Goal: Transaction & Acquisition: Purchase product/service

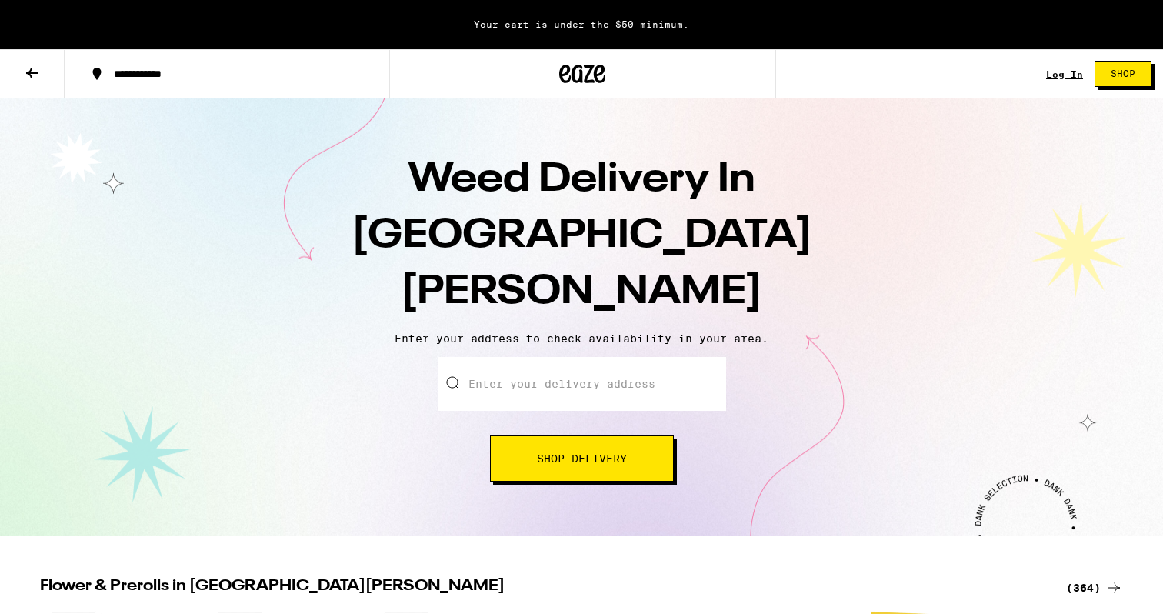
click at [588, 357] on input "Enter your delivery address" at bounding box center [582, 384] width 288 height 54
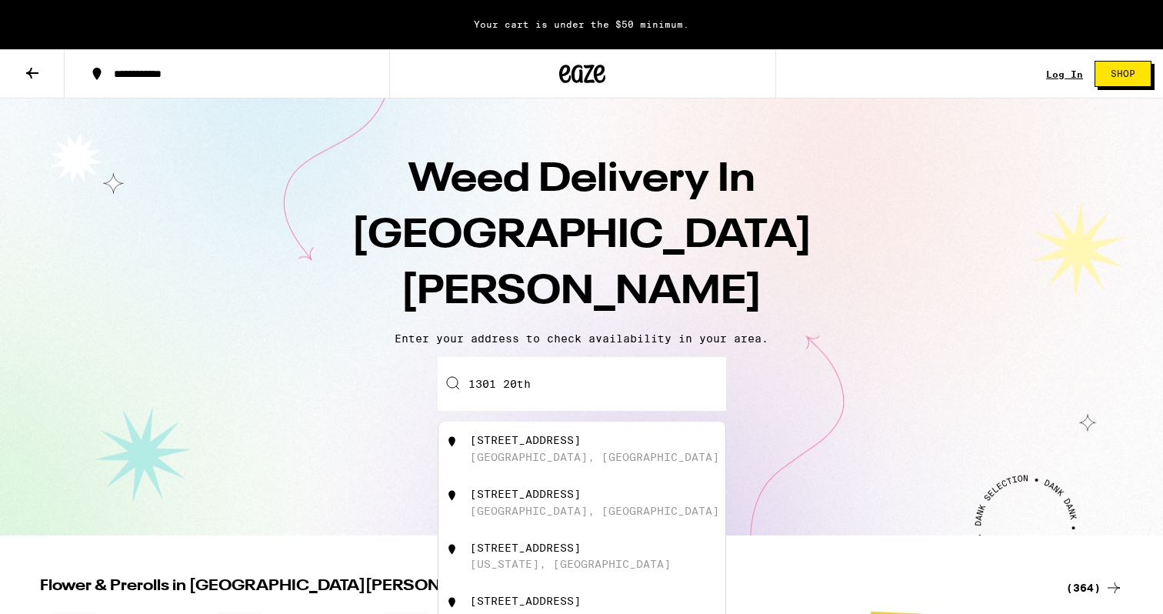
click at [560, 434] on div "1301 20th Street" at bounding box center [525, 440] width 111 height 12
type input "1301 20th Street, Santa Monica, CA"
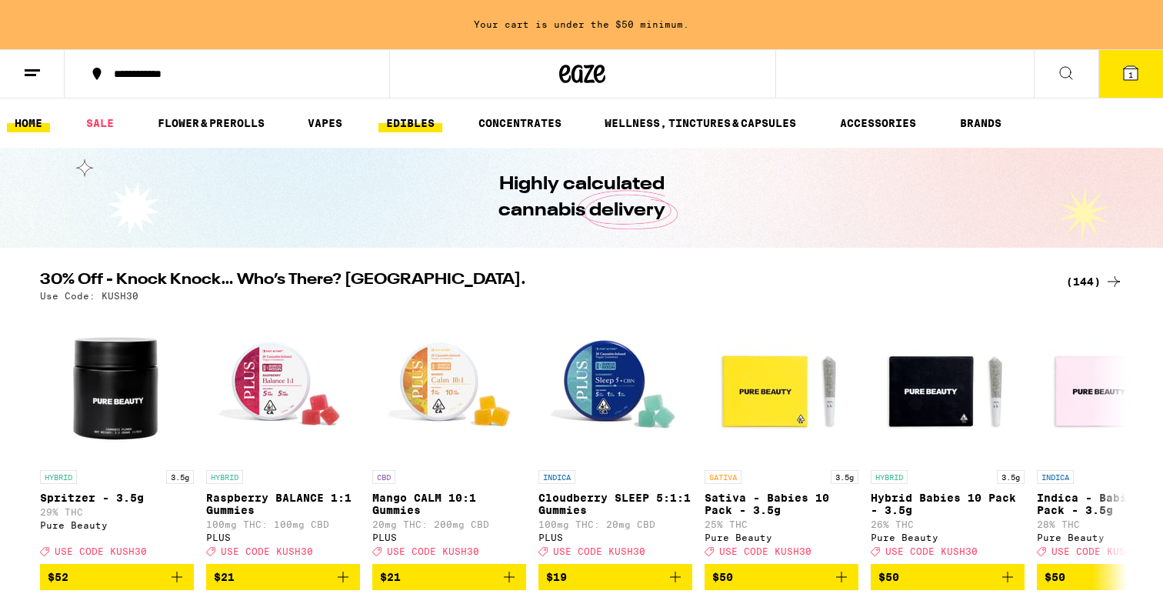
click at [419, 122] on link "EDIBLES" at bounding box center [410, 123] width 64 height 18
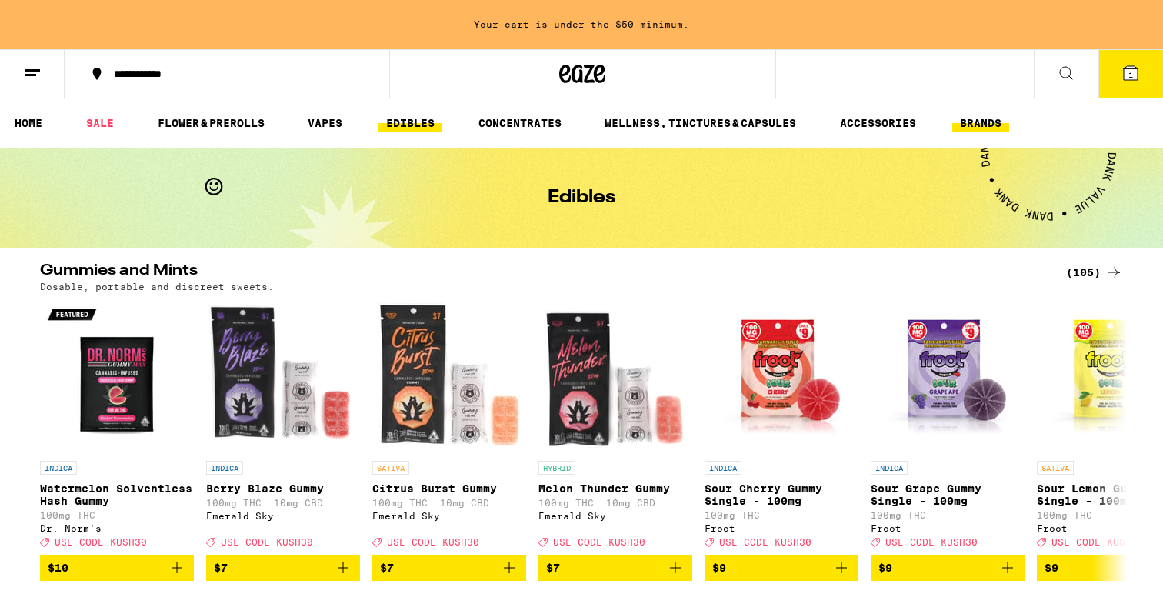
click at [976, 121] on link "BRANDS" at bounding box center [980, 123] width 57 height 18
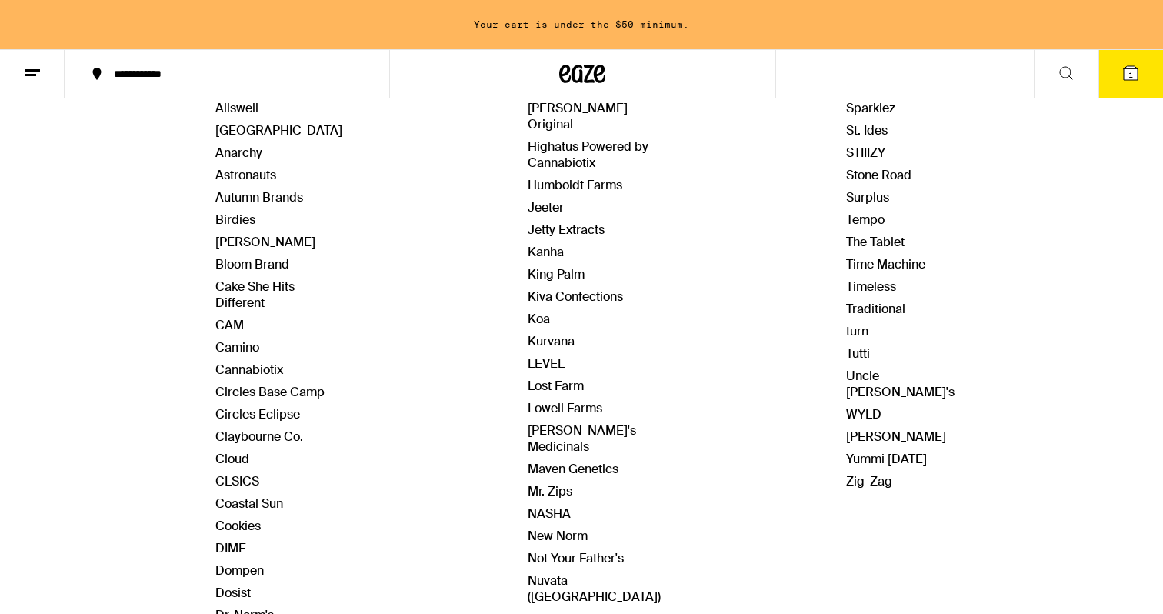
scroll to position [326, 0]
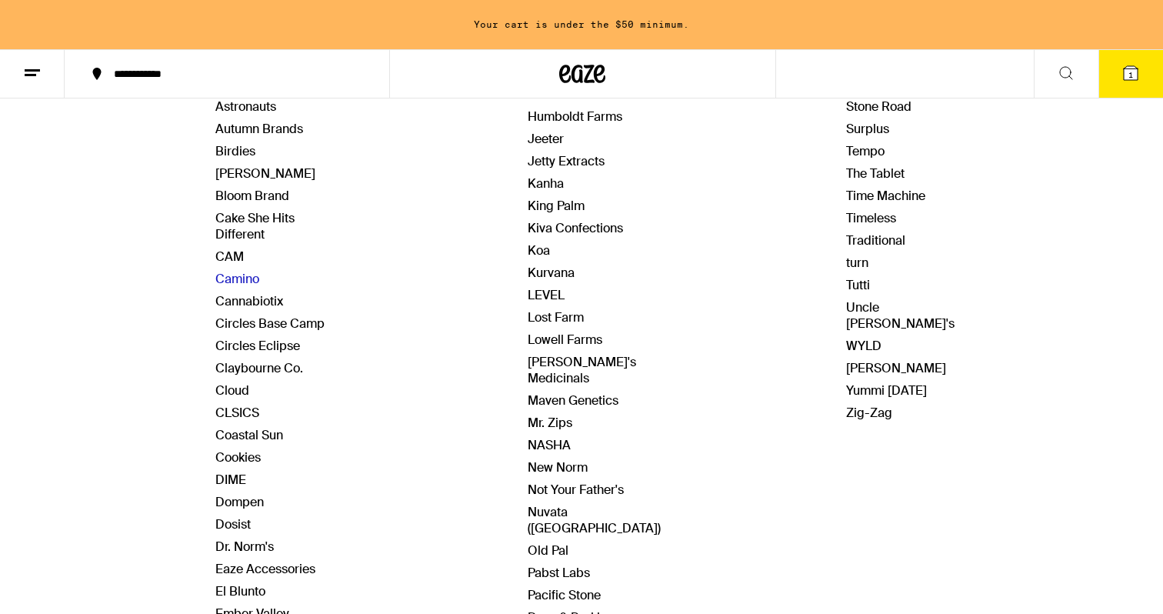
click at [247, 278] on link "Camino" at bounding box center [237, 279] width 44 height 16
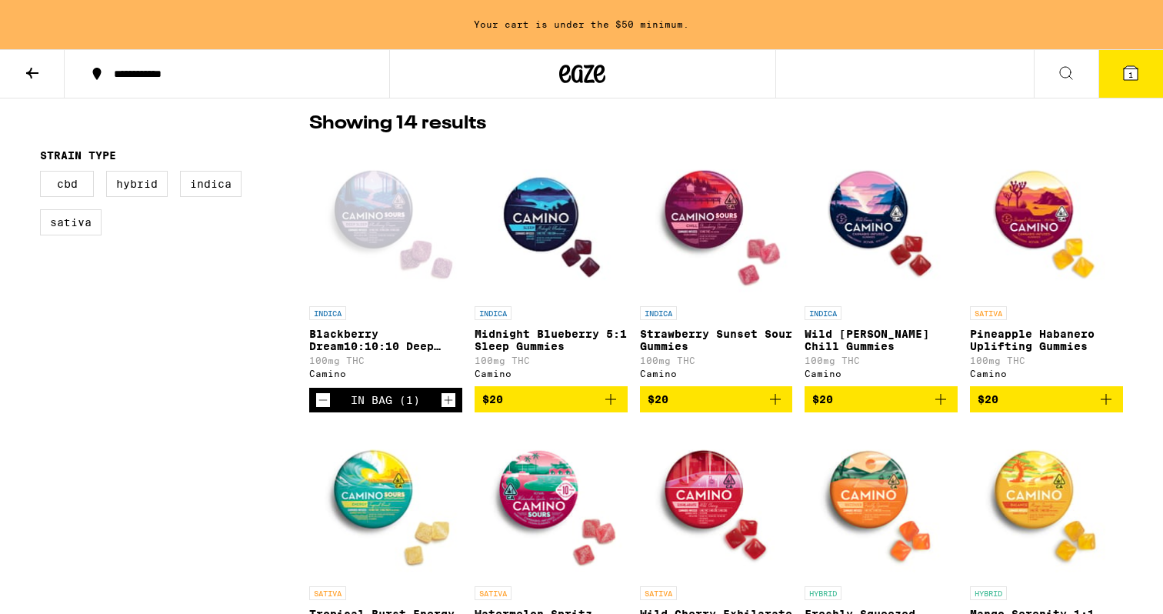
scroll to position [401, 0]
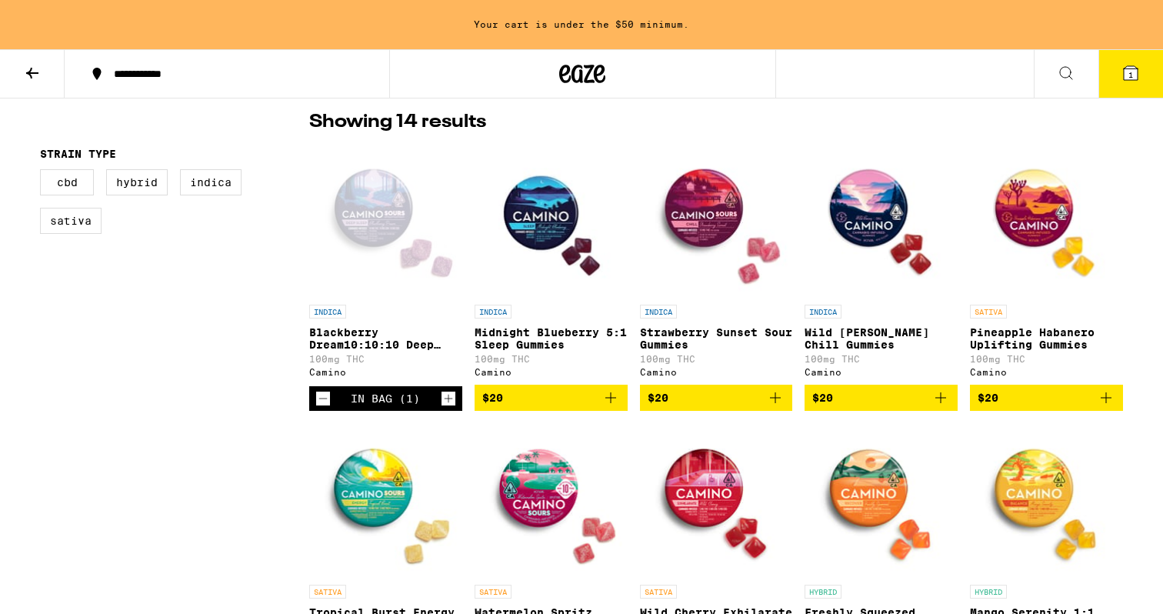
click at [573, 403] on span "$20" at bounding box center [551, 397] width 138 height 18
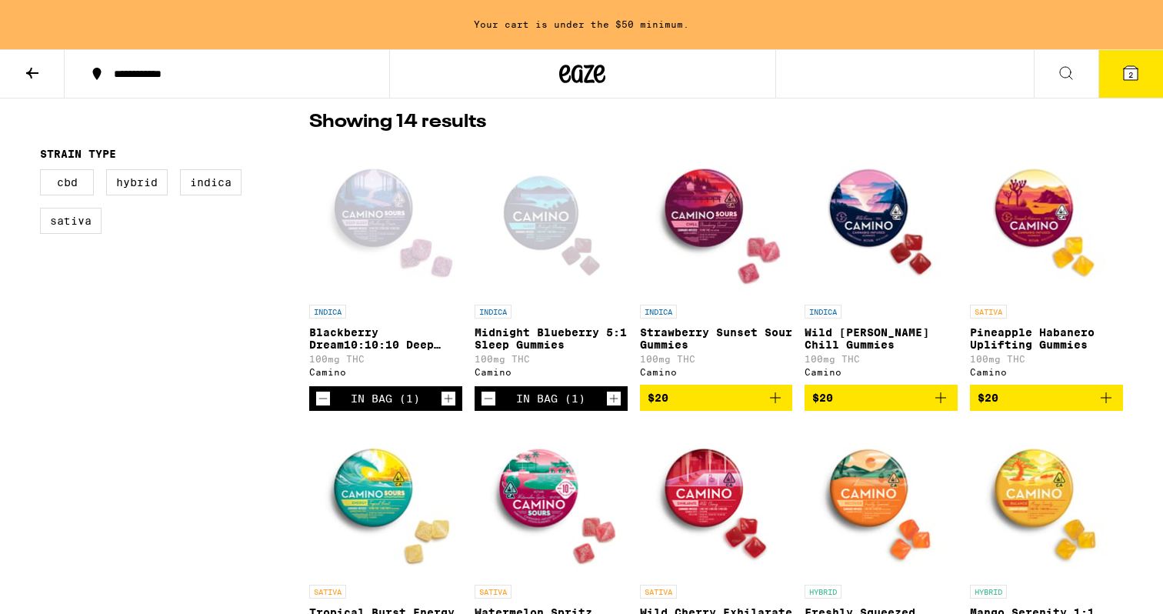
click at [707, 219] on img "Open page for Strawberry Sunset Sour Gummies from Camino" at bounding box center [716, 220] width 153 height 154
click at [862, 255] on img "Open page for Wild Berry Chill Gummies from Camino" at bounding box center [880, 220] width 153 height 154
click at [947, 401] on icon "Add to bag" at bounding box center [940, 397] width 18 height 18
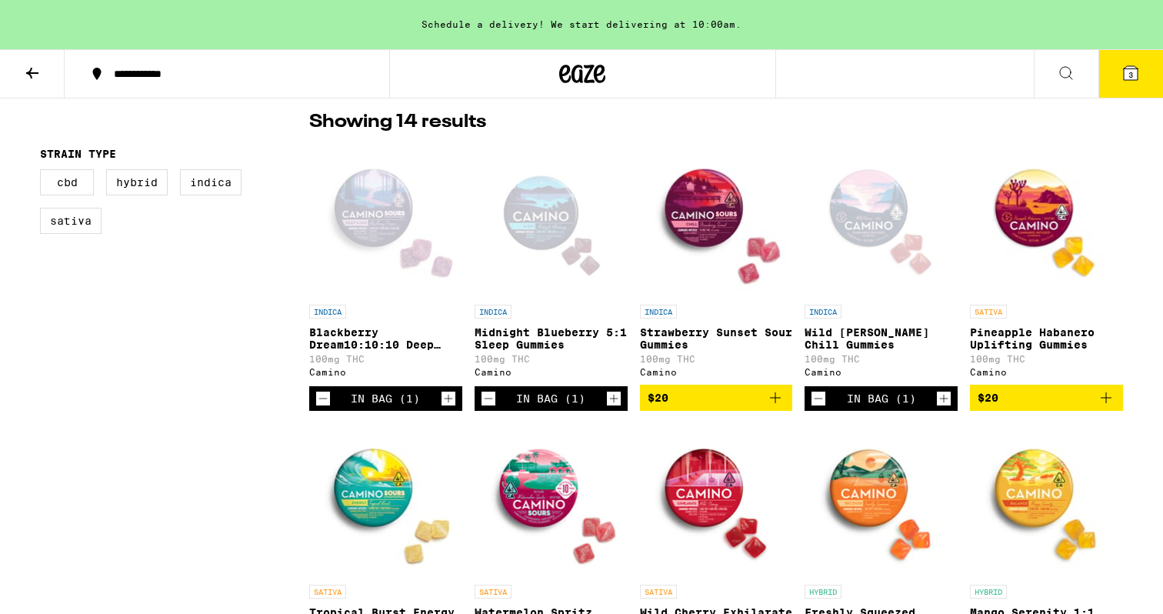
click at [1128, 77] on span "3" at bounding box center [1130, 74] width 5 height 9
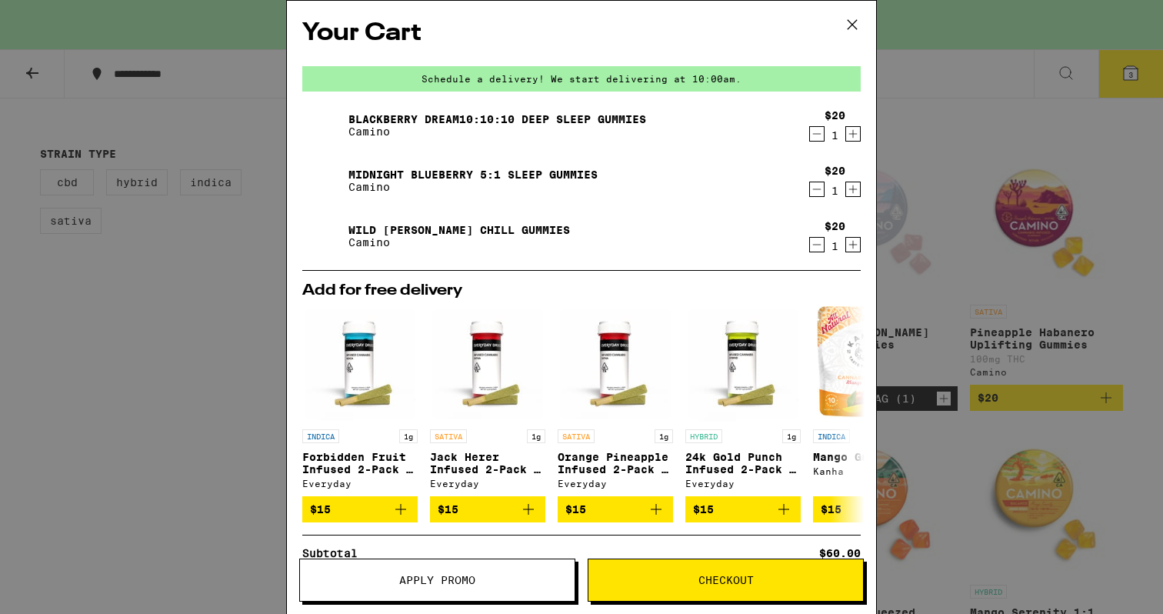
click at [717, 587] on button "Checkout" at bounding box center [726, 579] width 276 height 43
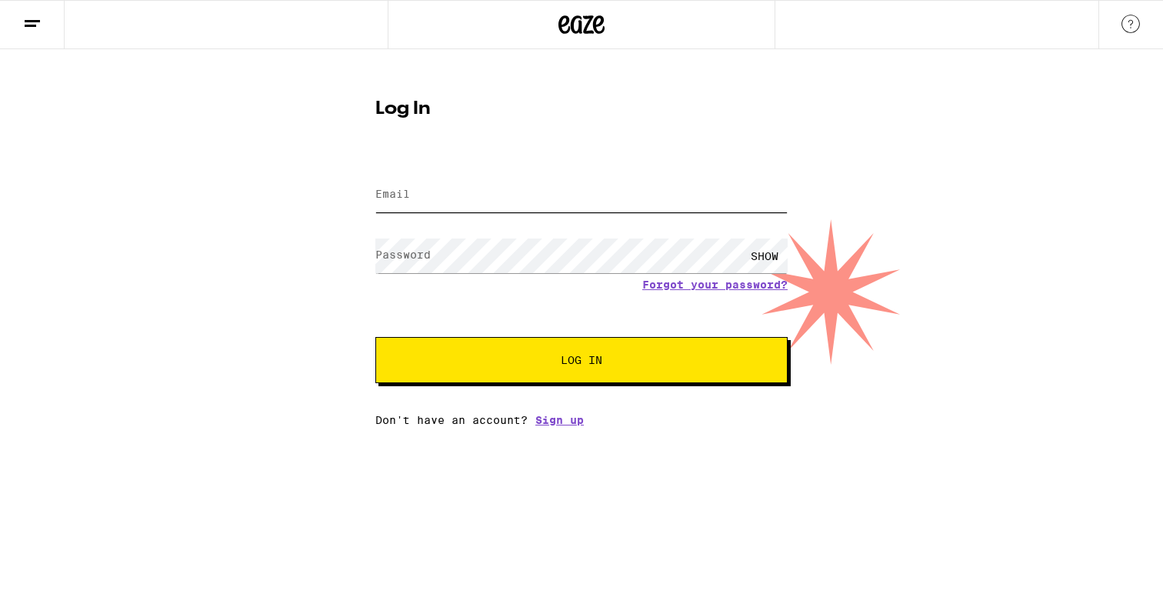
click at [431, 210] on input "Email" at bounding box center [581, 195] width 412 height 35
type input "erfannadji@gmail.com"
click at [528, 374] on button "Log In" at bounding box center [581, 360] width 412 height 46
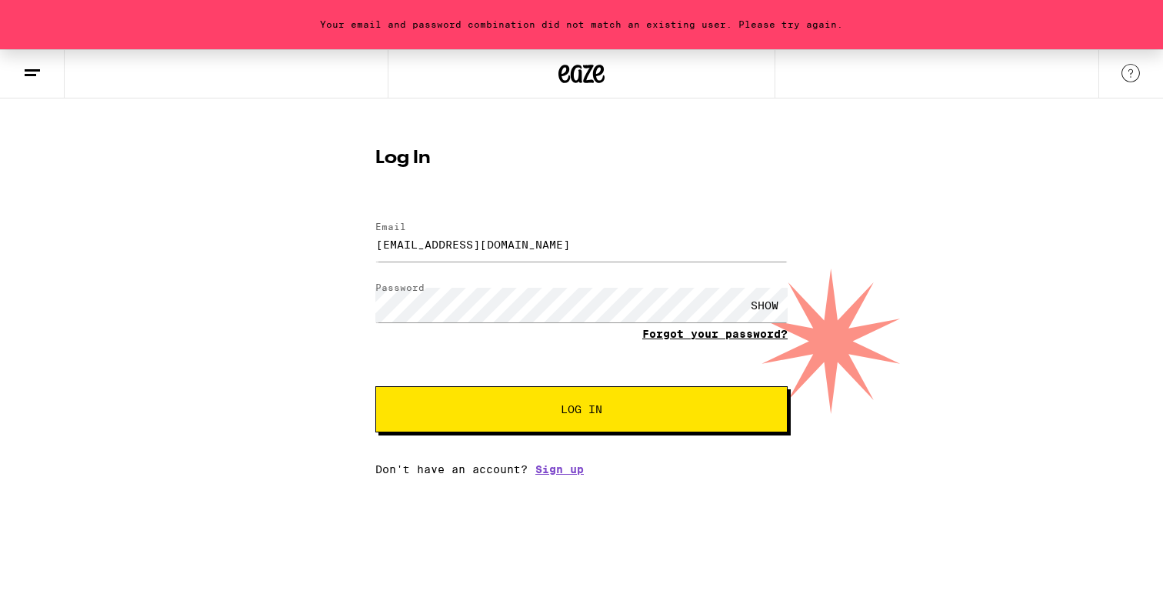
click at [720, 331] on link "Forgot your password?" at bounding box center [714, 334] width 145 height 12
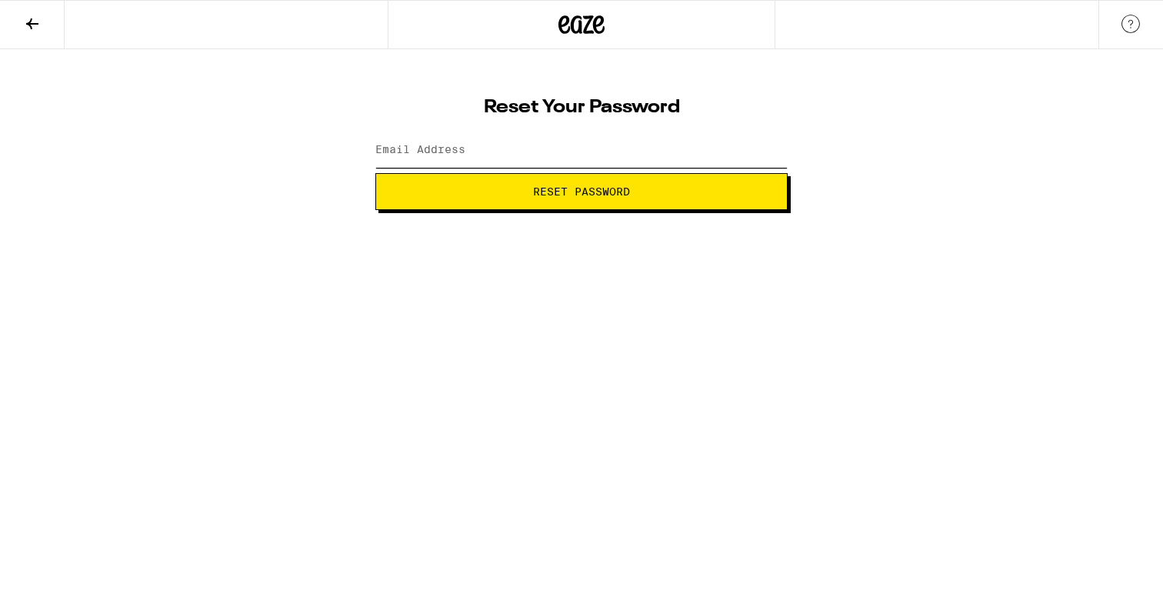
click at [532, 152] on input "Email Address" at bounding box center [581, 150] width 412 height 35
type input "erfannadji@gmail.com"
click at [534, 203] on button "Reset Password" at bounding box center [581, 191] width 412 height 37
click at [618, 189] on span "Submit" at bounding box center [581, 191] width 386 height 11
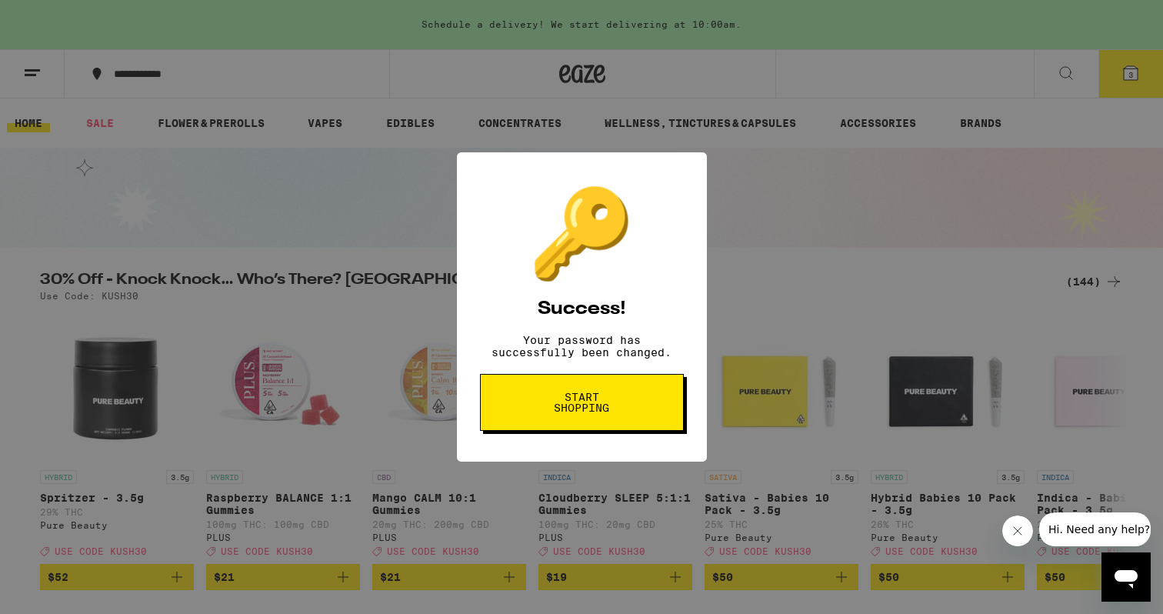
click at [621, 420] on button "Start shopping" at bounding box center [582, 402] width 204 height 57
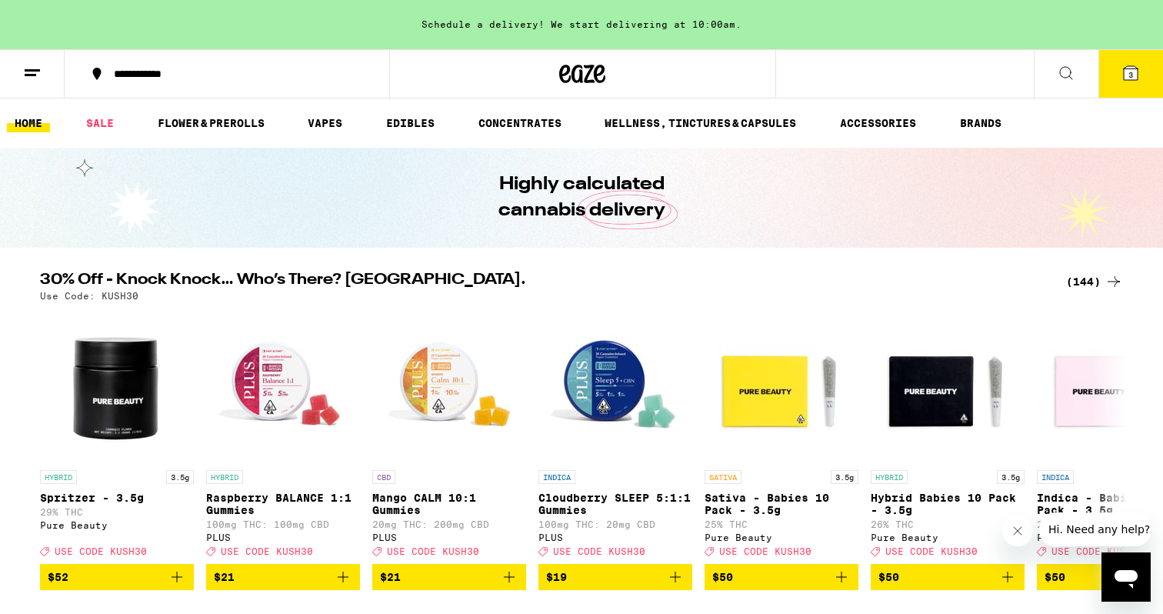
click at [1126, 81] on icon at bounding box center [1130, 73] width 18 height 18
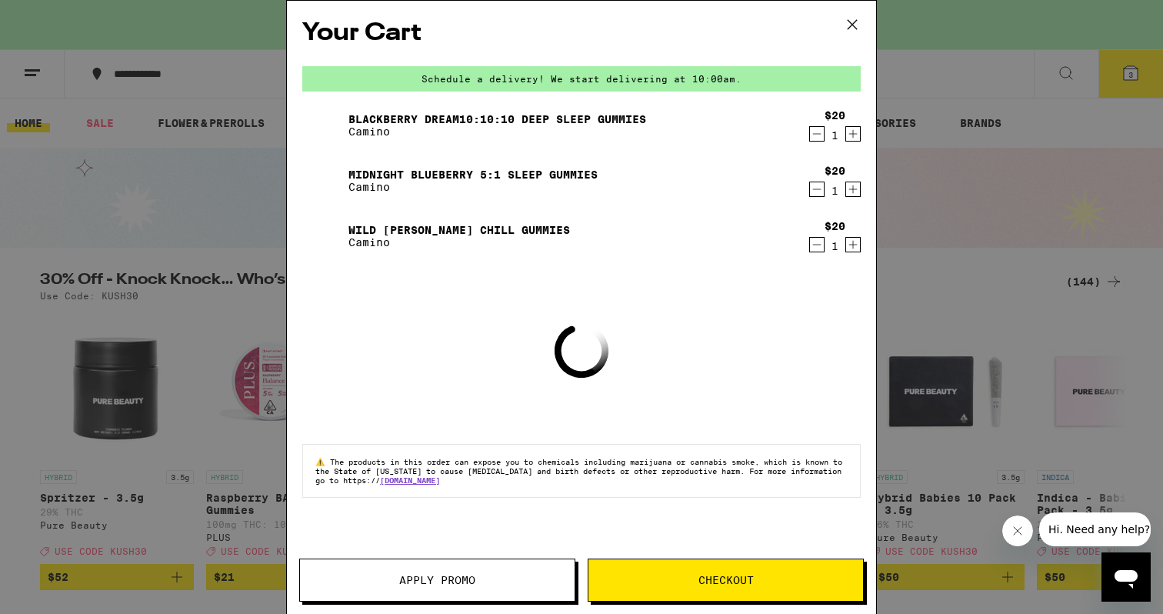
click at [724, 581] on span "Checkout" at bounding box center [725, 579] width 55 height 11
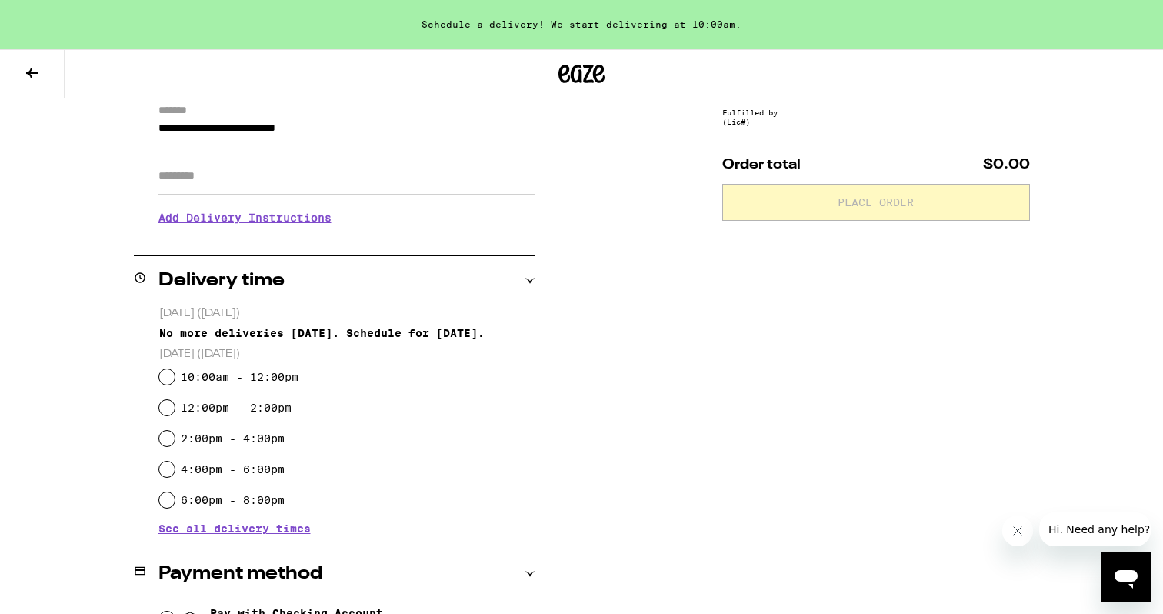
scroll to position [232, 0]
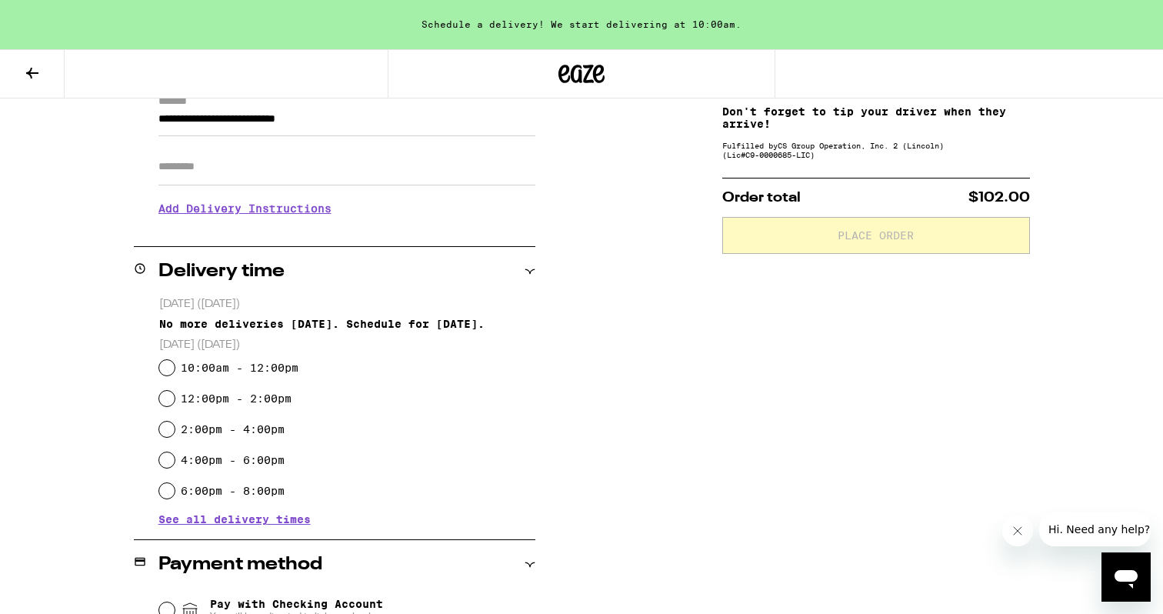
click at [211, 370] on label "10:00am - 12:00pm" at bounding box center [240, 367] width 118 height 12
click at [175, 370] on input "10:00am - 12:00pm" at bounding box center [166, 367] width 15 height 15
radio input "true"
click at [202, 171] on input "Apt/Suite" at bounding box center [346, 166] width 377 height 37
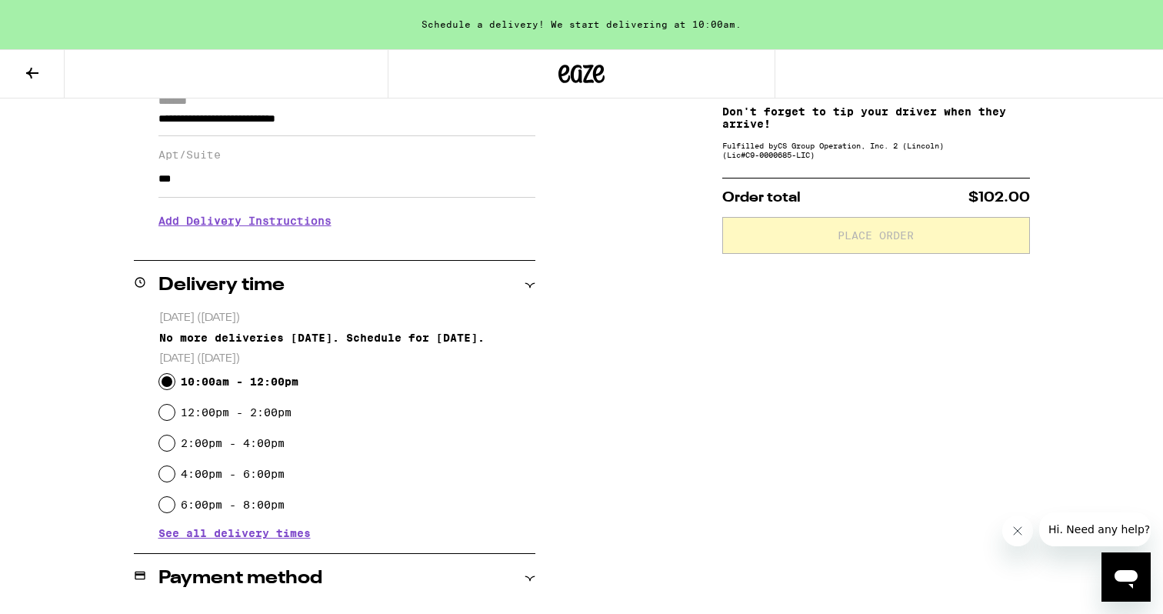
type input "***"
click at [628, 302] on div "**********" at bounding box center [581, 476] width 1107 height 947
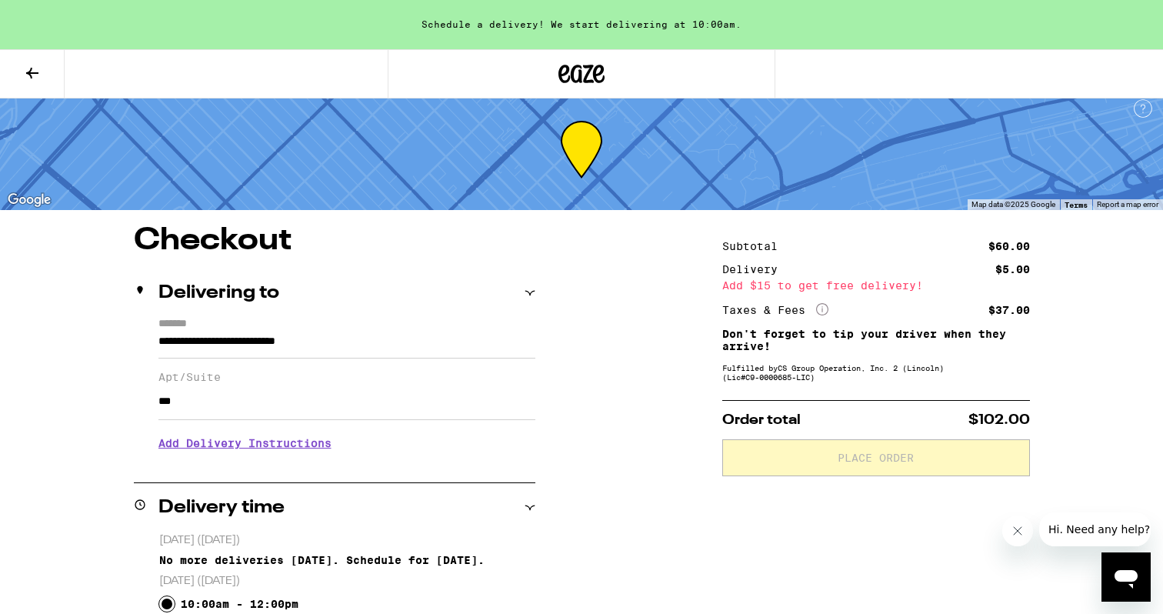
scroll to position [0, 0]
